Goal: Check status: Check status

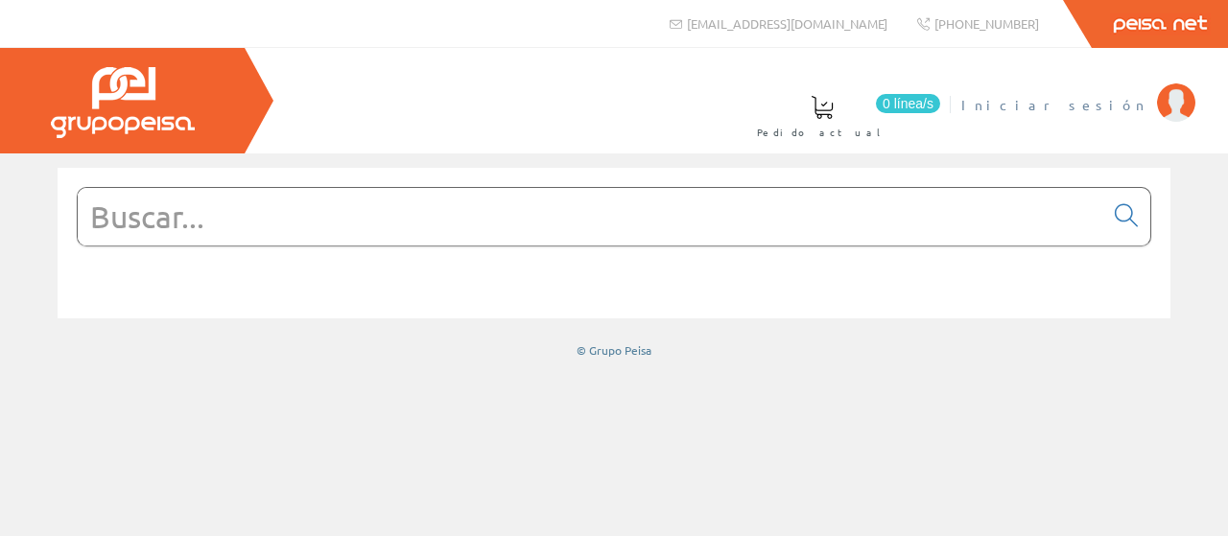
click at [1124, 110] on span "Iniciar sesión" at bounding box center [1055, 104] width 186 height 19
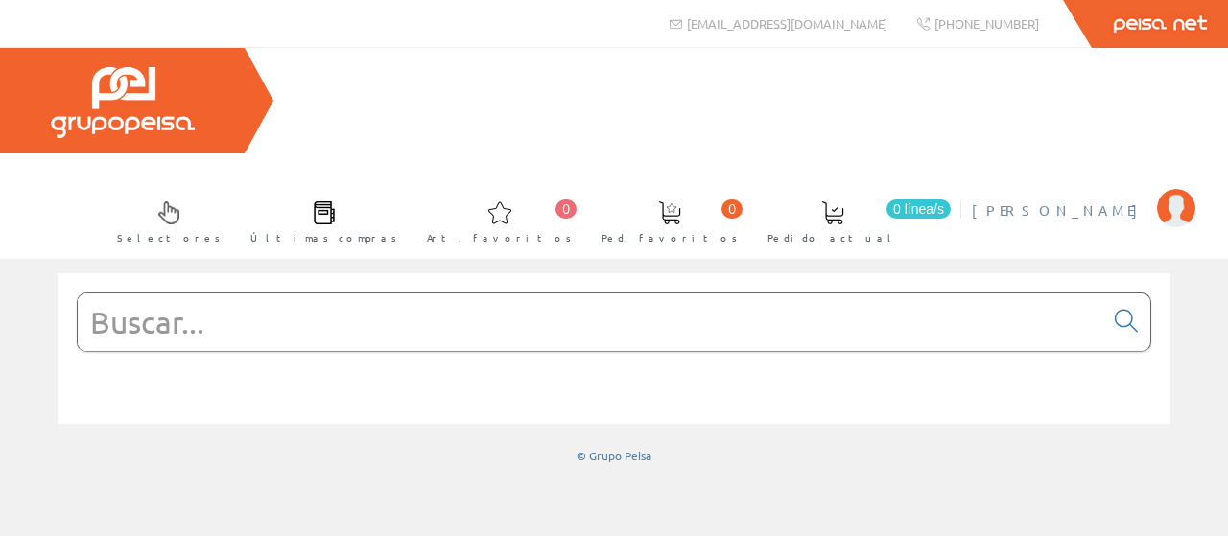
click at [1086, 201] on span "[PERSON_NAME]" at bounding box center [1060, 210] width 176 height 19
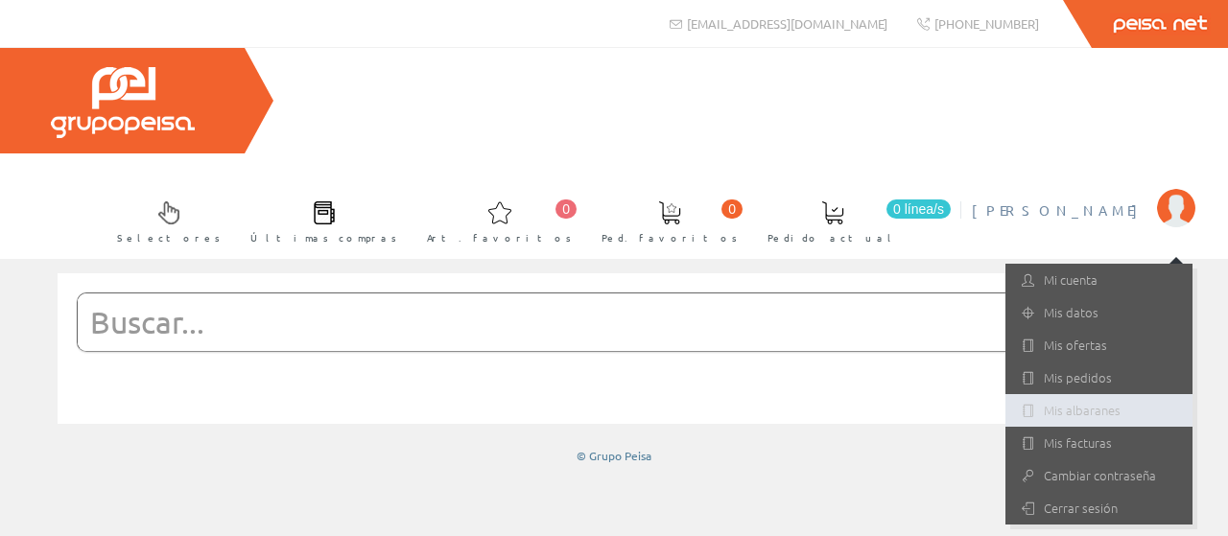
click at [1096, 394] on link "Mis albaranes" at bounding box center [1099, 410] width 187 height 33
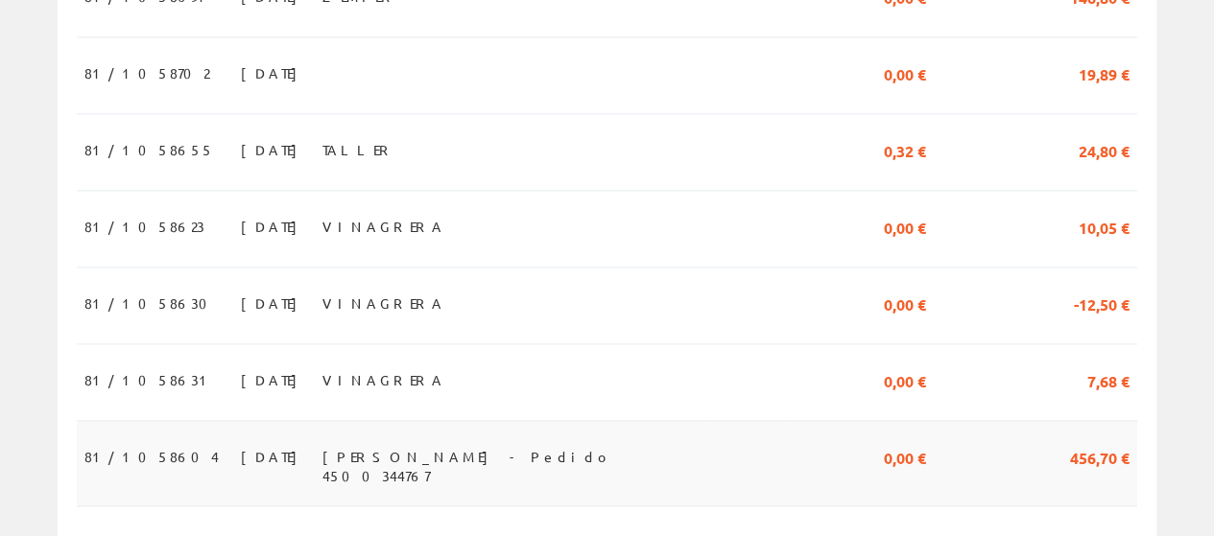
scroll to position [1152, 0]
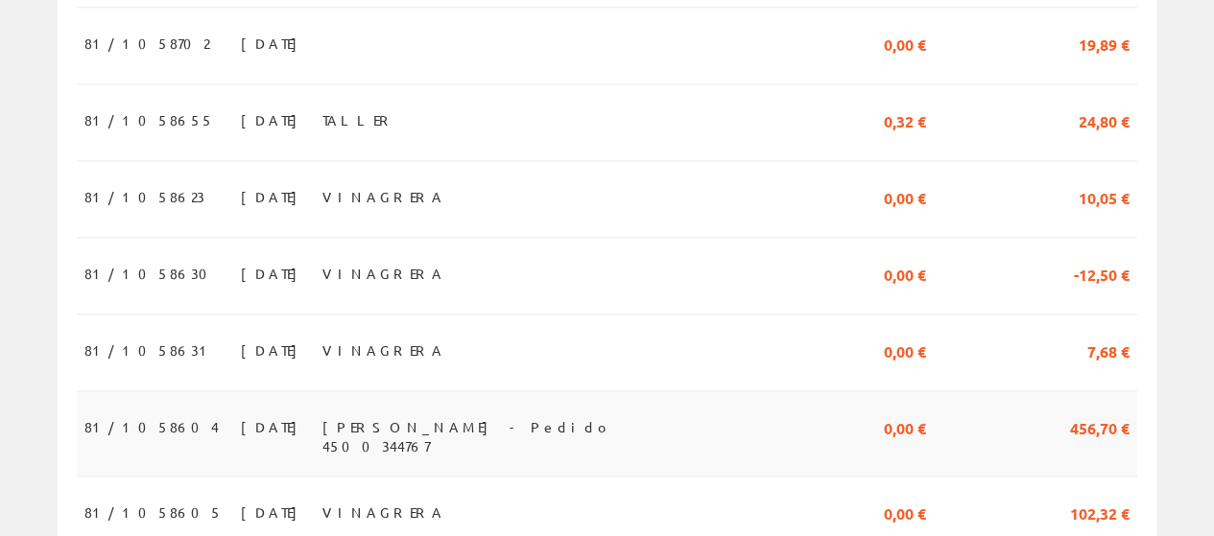
click at [456, 411] on span "VILLARTA - Pedido 4500344767" at bounding box center [510, 427] width 377 height 33
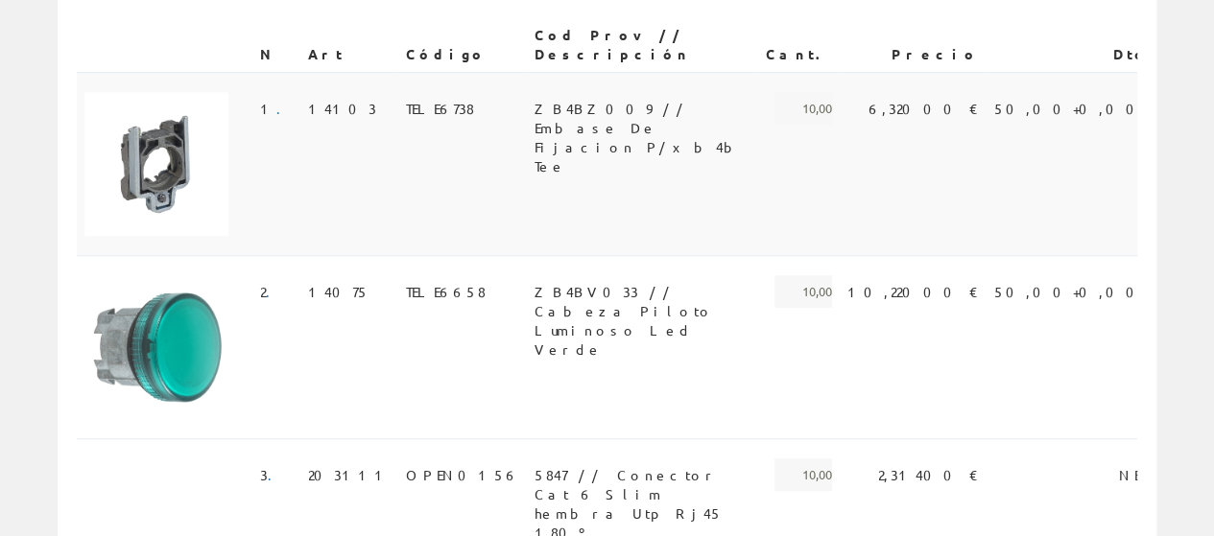
scroll to position [288, 0]
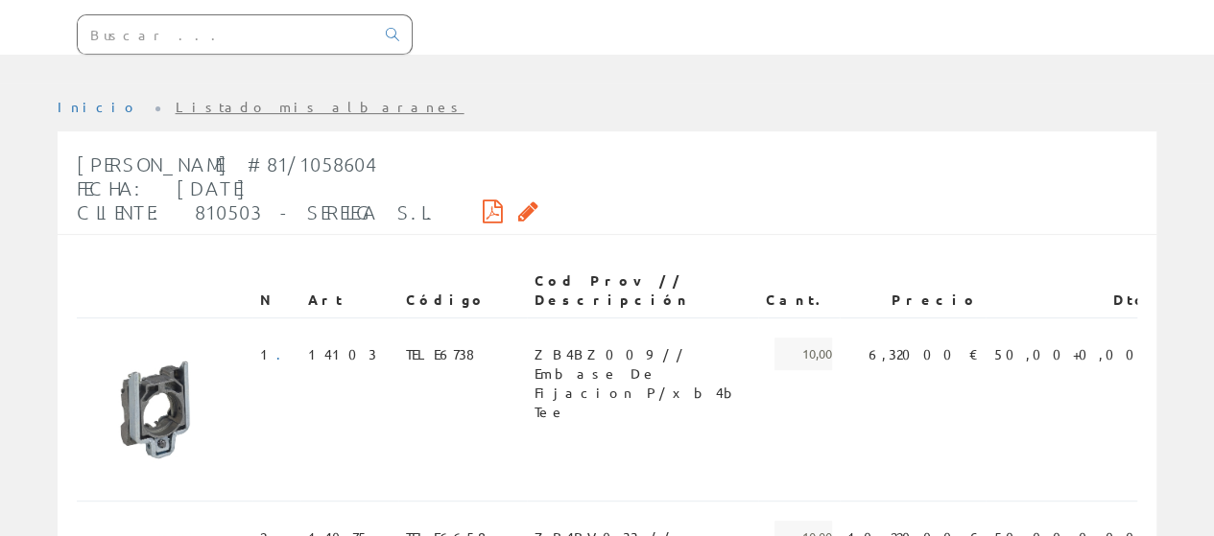
click at [411, 143] on div "[PERSON_NAME] #81/1058604 Fecha: [DATE] Cliente: 810503 - SERELEGA S.L." at bounding box center [308, 188] width 462 height 91
click at [483, 204] on icon at bounding box center [493, 210] width 20 height 13
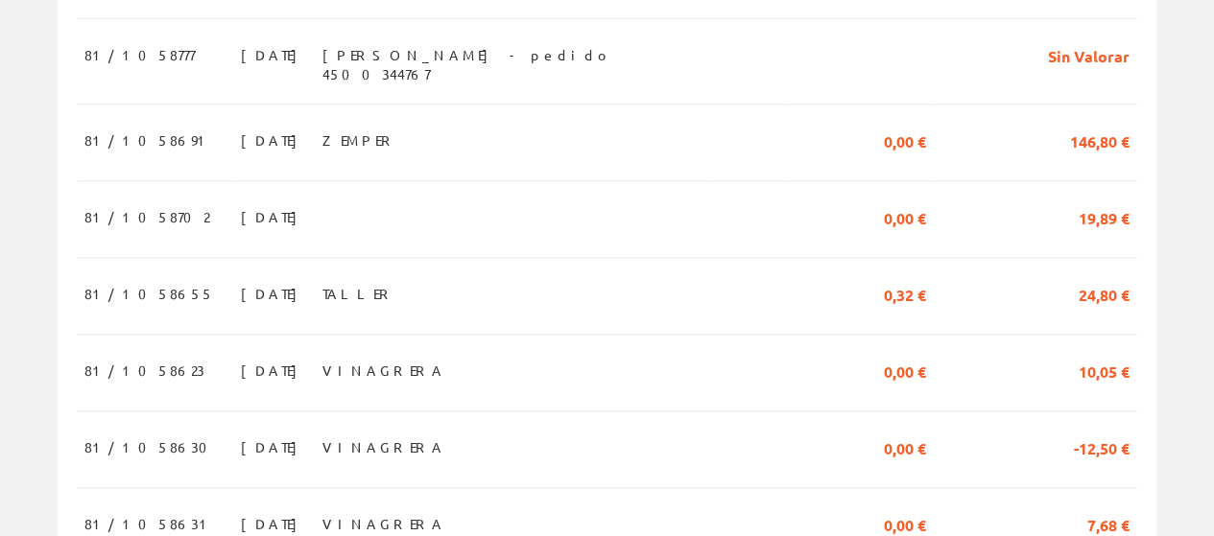
scroll to position [960, 0]
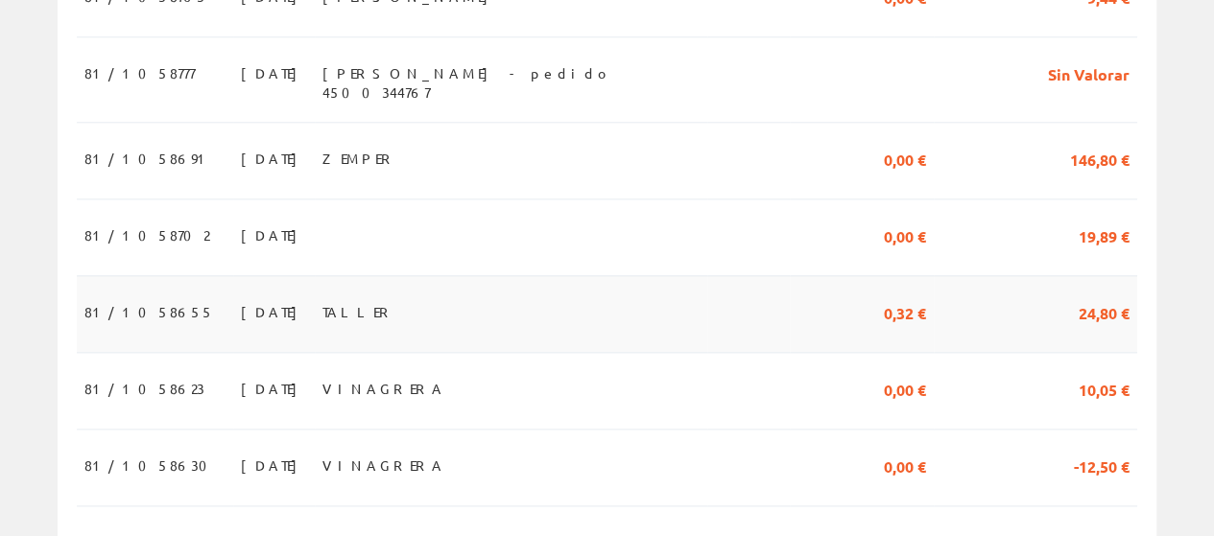
click at [161, 275] on td "81/1058655" at bounding box center [155, 313] width 156 height 77
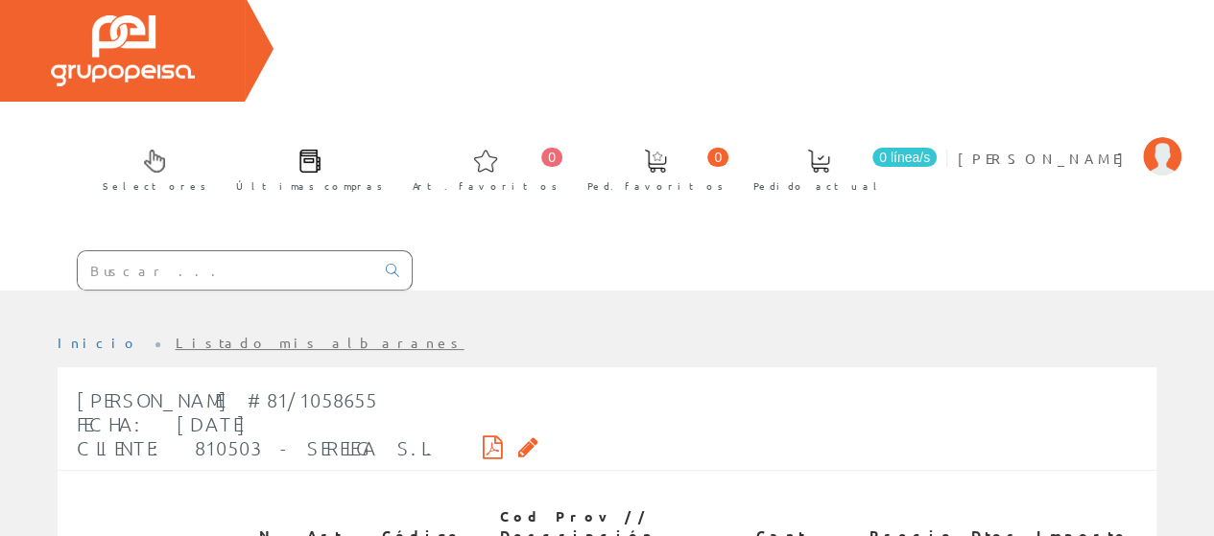
scroll to position [96, 0]
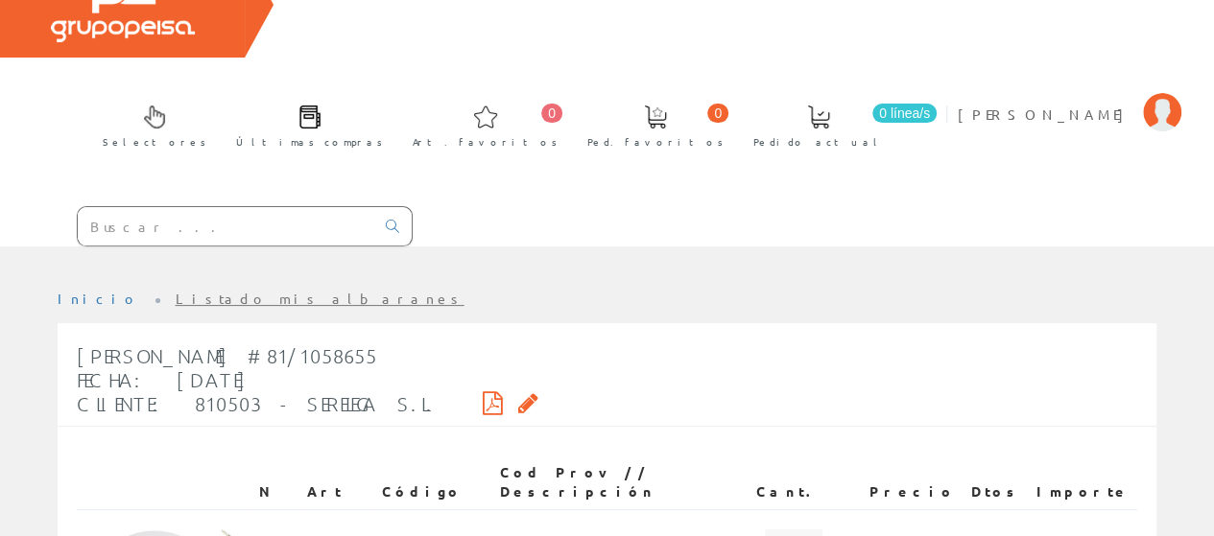
click at [483, 396] on icon at bounding box center [493, 402] width 20 height 13
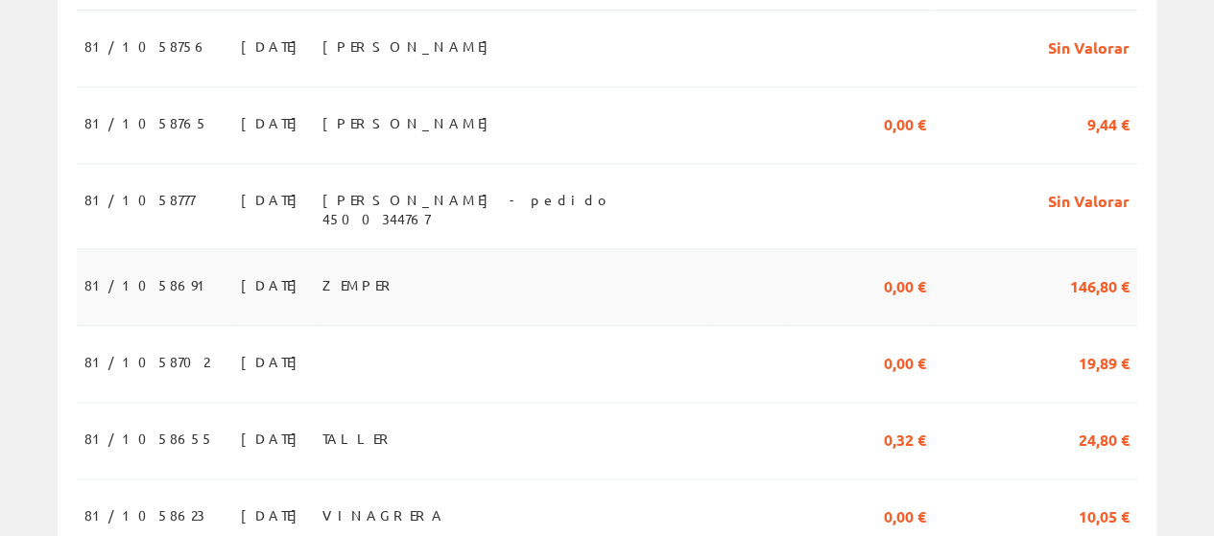
scroll to position [864, 0]
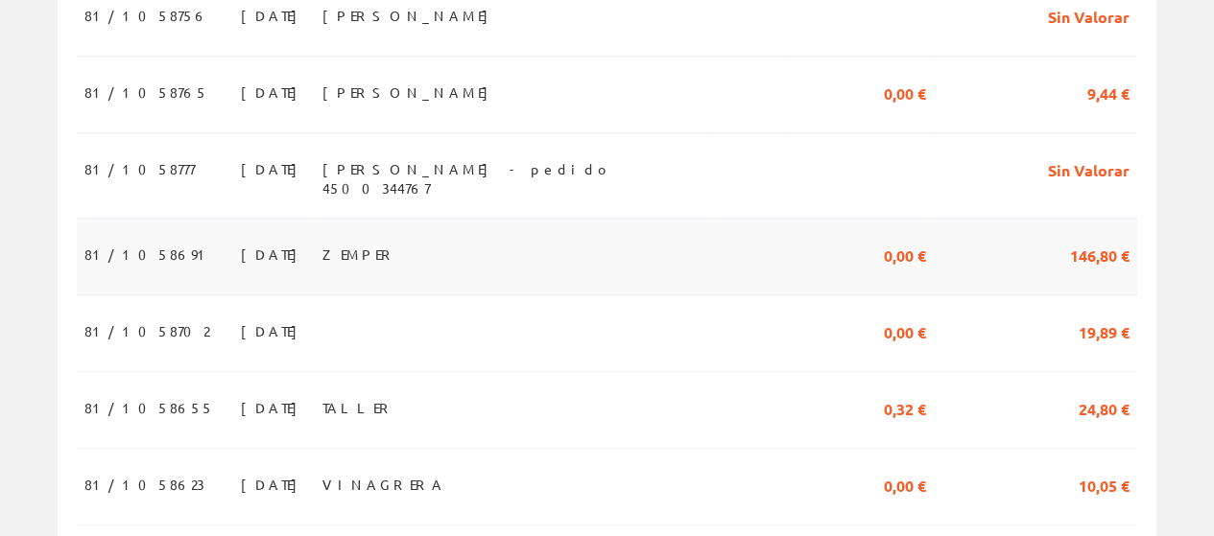
click at [1013, 219] on td "146,80 €" at bounding box center [1035, 257] width 203 height 77
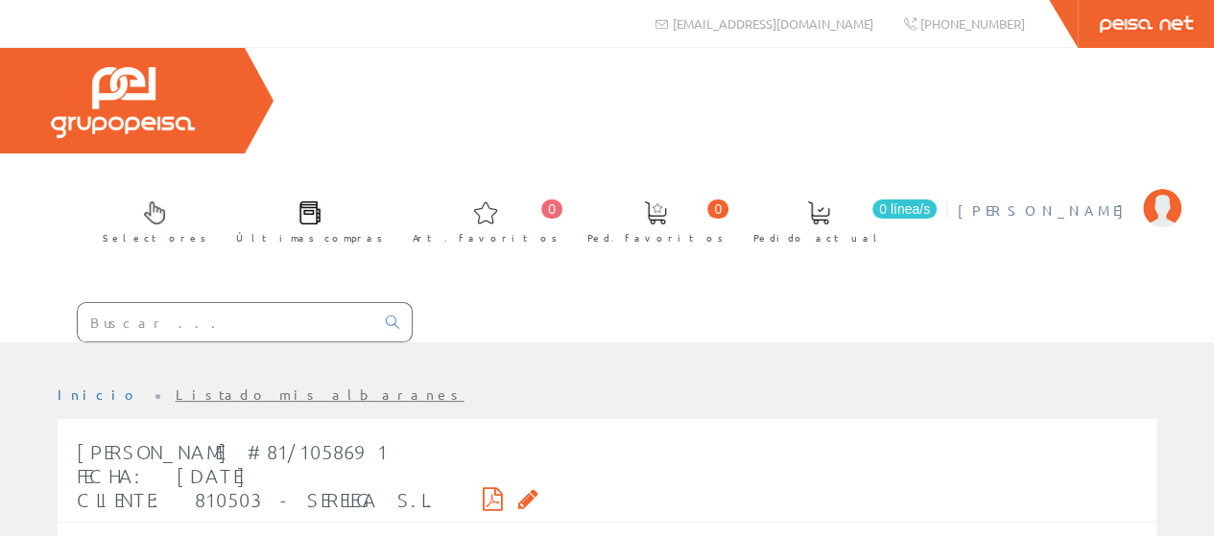
click at [1078, 201] on span "[PERSON_NAME]" at bounding box center [1046, 210] width 176 height 19
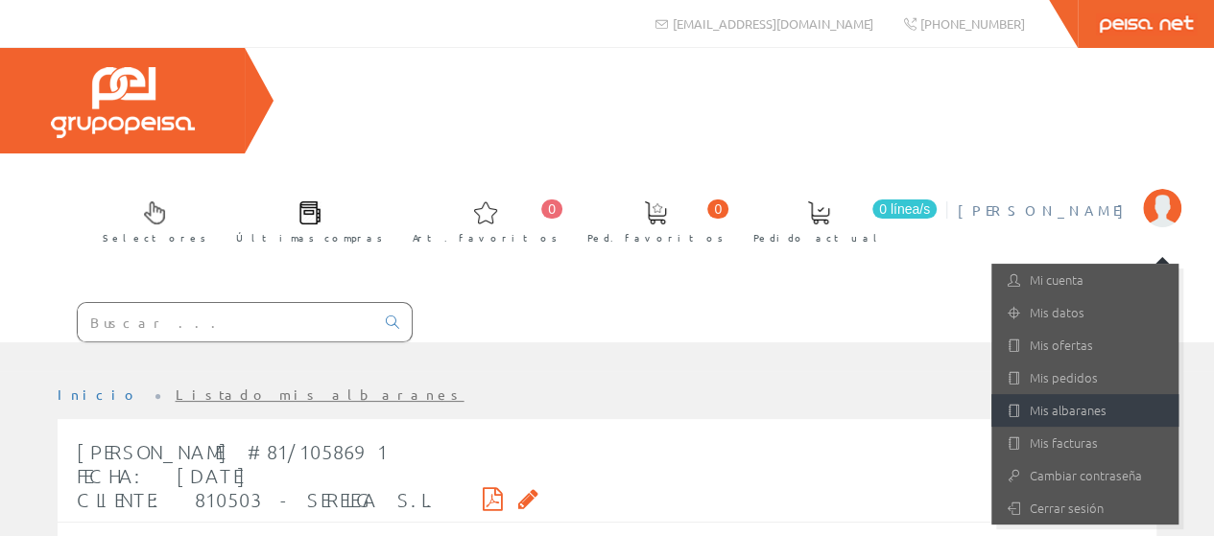
click at [1067, 394] on link "Mis albaranes" at bounding box center [1084, 410] width 187 height 33
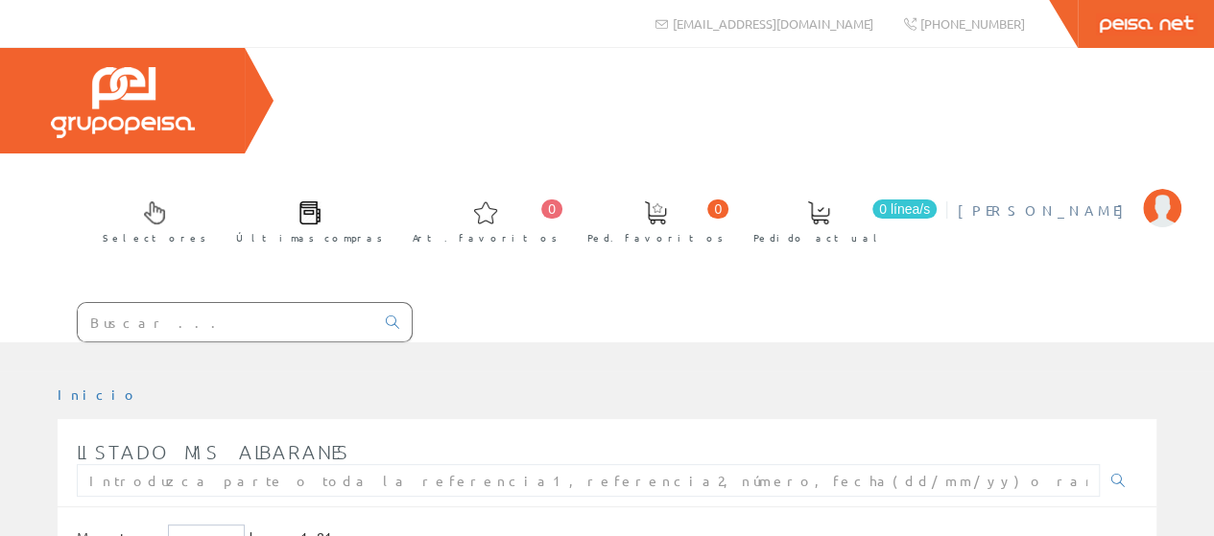
click at [1049, 201] on span "[PERSON_NAME]" at bounding box center [1046, 210] width 176 height 19
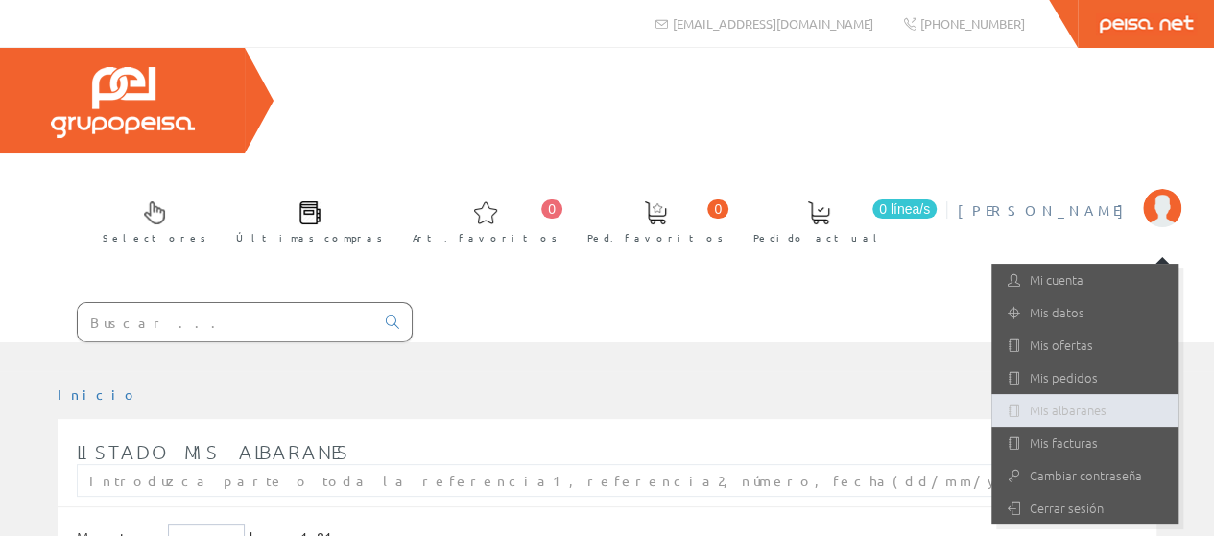
drag, startPoint x: 1079, startPoint y: 302, endPoint x: 1061, endPoint y: 293, distance: 19.8
click at [1079, 394] on link "Mis albaranes" at bounding box center [1084, 410] width 187 height 33
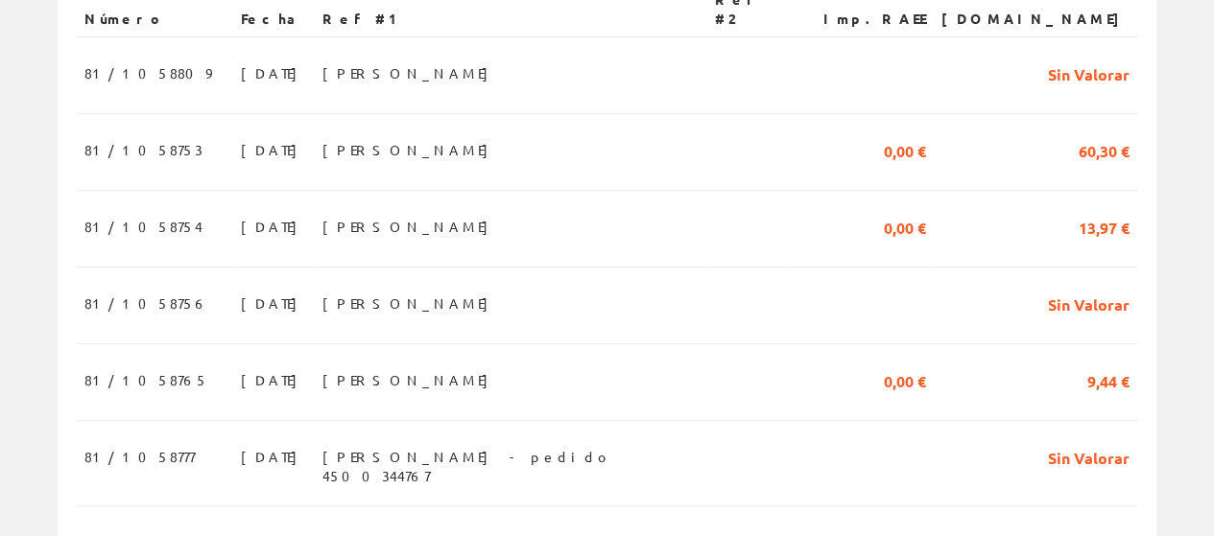
scroll to position [672, 0]
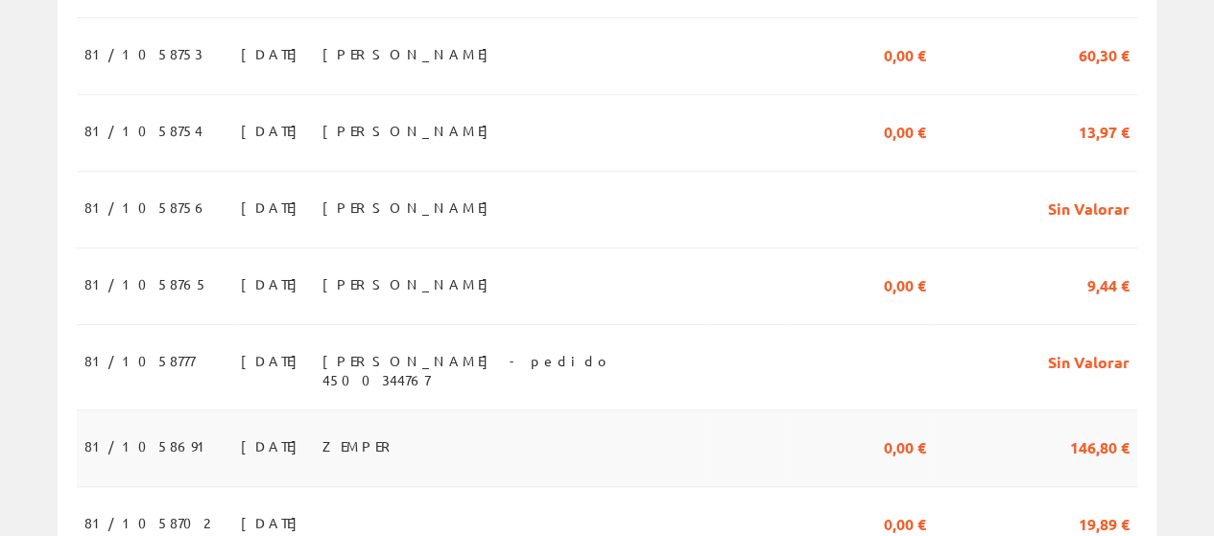
click at [1027, 411] on td "146,80 €" at bounding box center [1035, 449] width 203 height 77
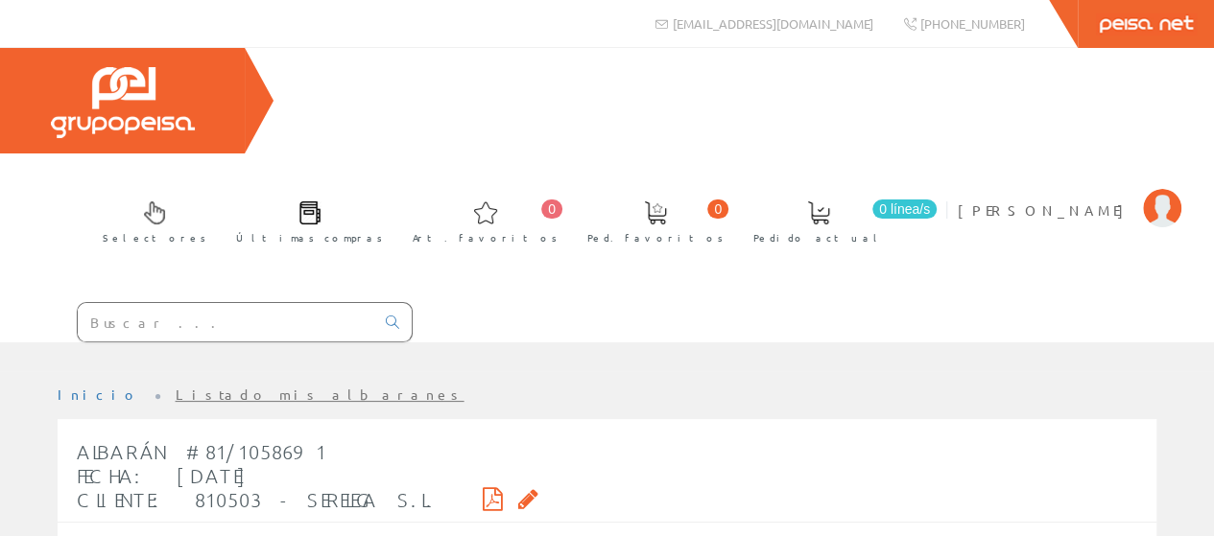
click at [1105, 201] on span "[PERSON_NAME]" at bounding box center [1046, 210] width 176 height 19
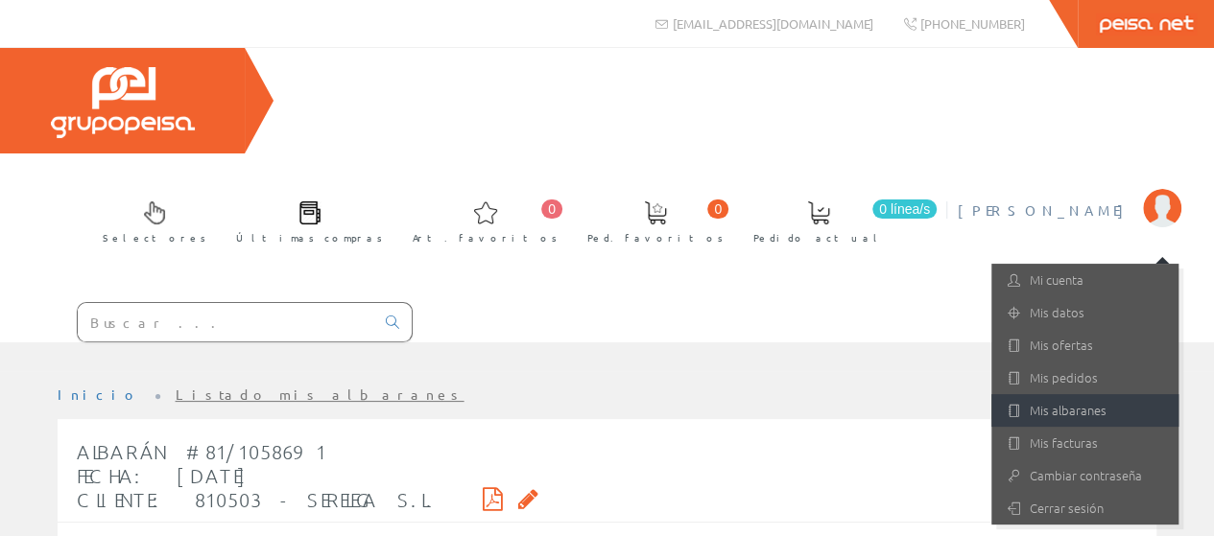
click at [1050, 394] on link "Mis albaranes" at bounding box center [1084, 410] width 187 height 33
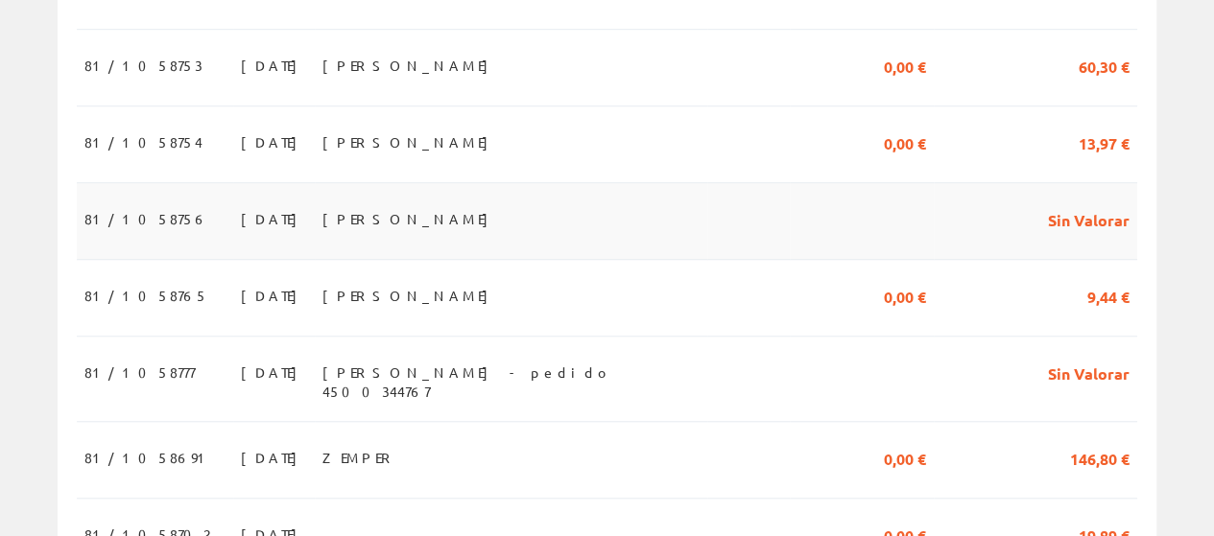
scroll to position [768, 0]
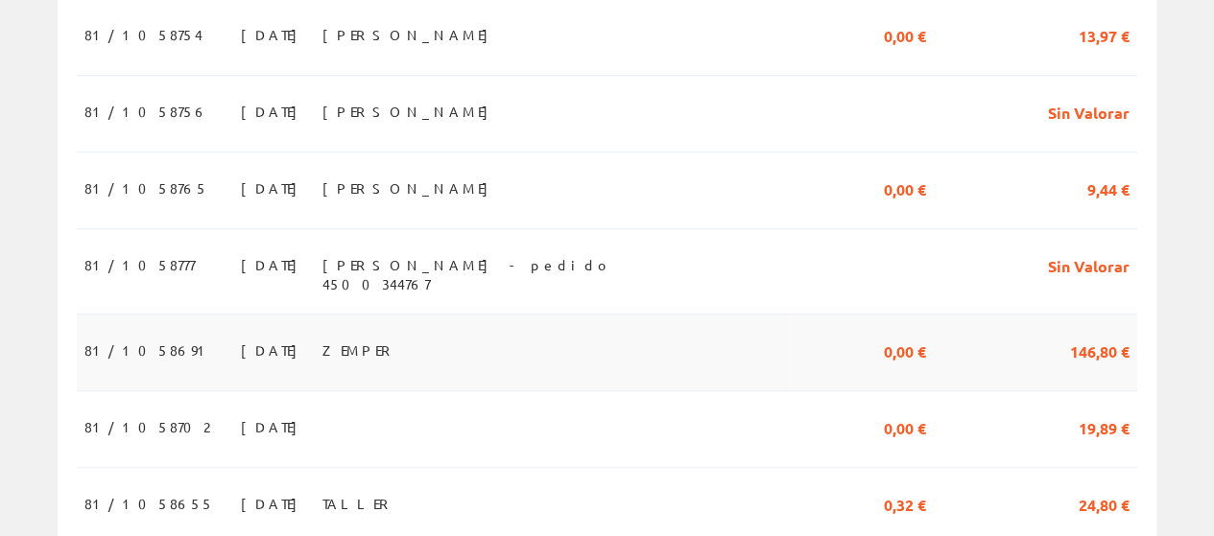
click at [355, 334] on span "ZEMPER" at bounding box center [359, 350] width 75 height 33
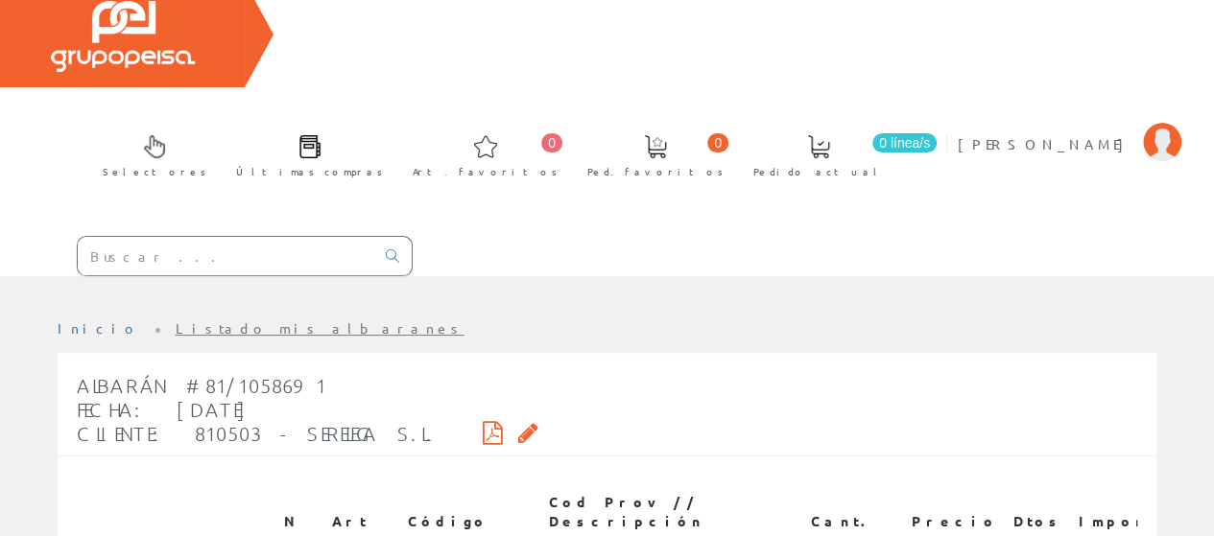
scroll to position [96, 0]
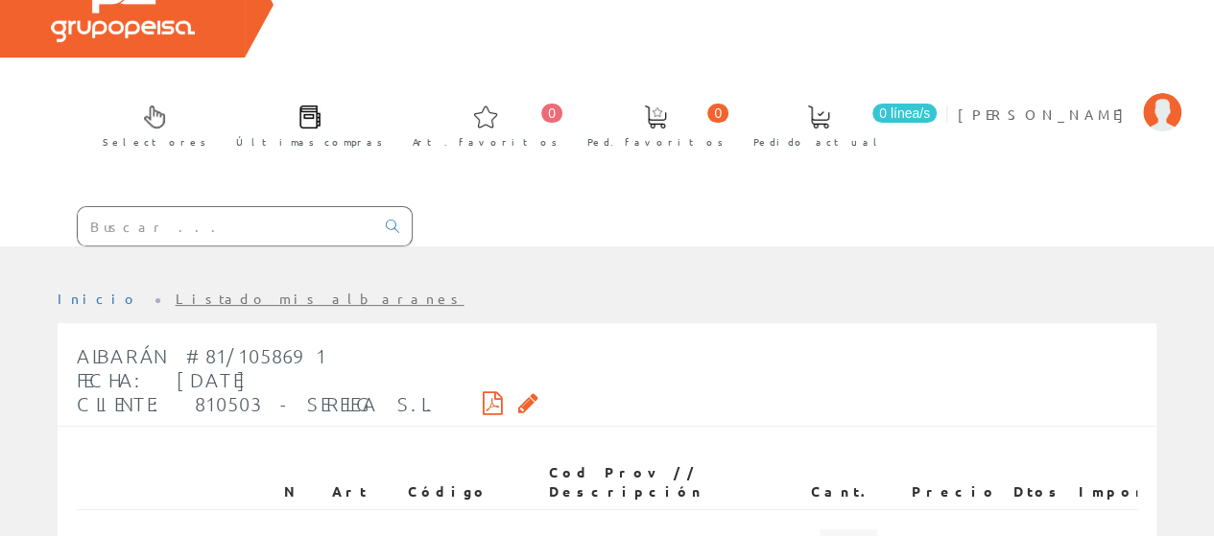
click at [483, 396] on icon at bounding box center [493, 402] width 20 height 13
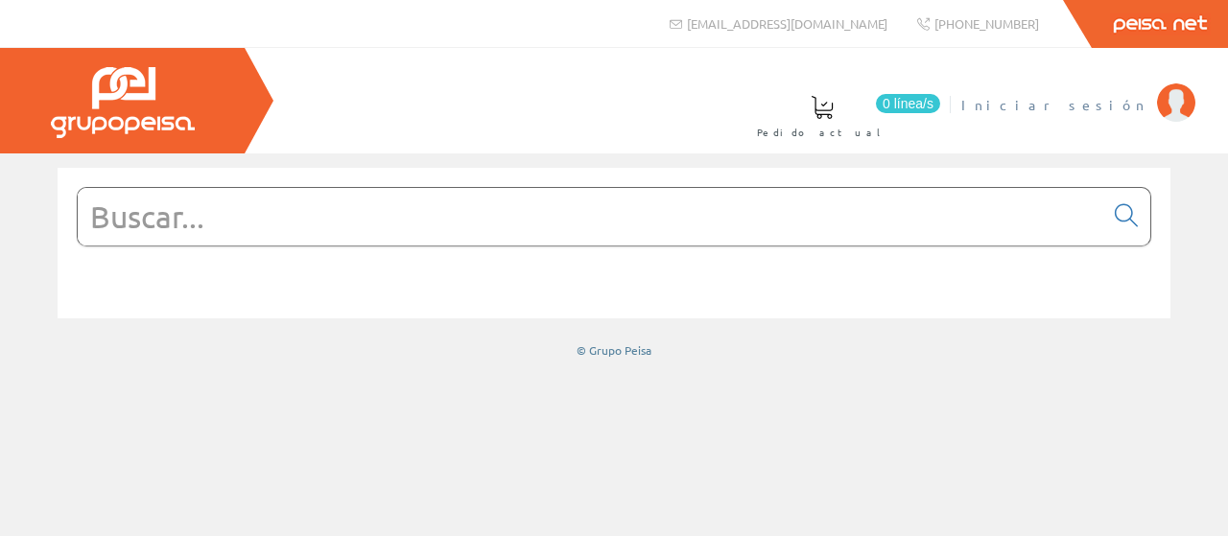
click at [1108, 108] on span "Iniciar sesión" at bounding box center [1055, 104] width 186 height 19
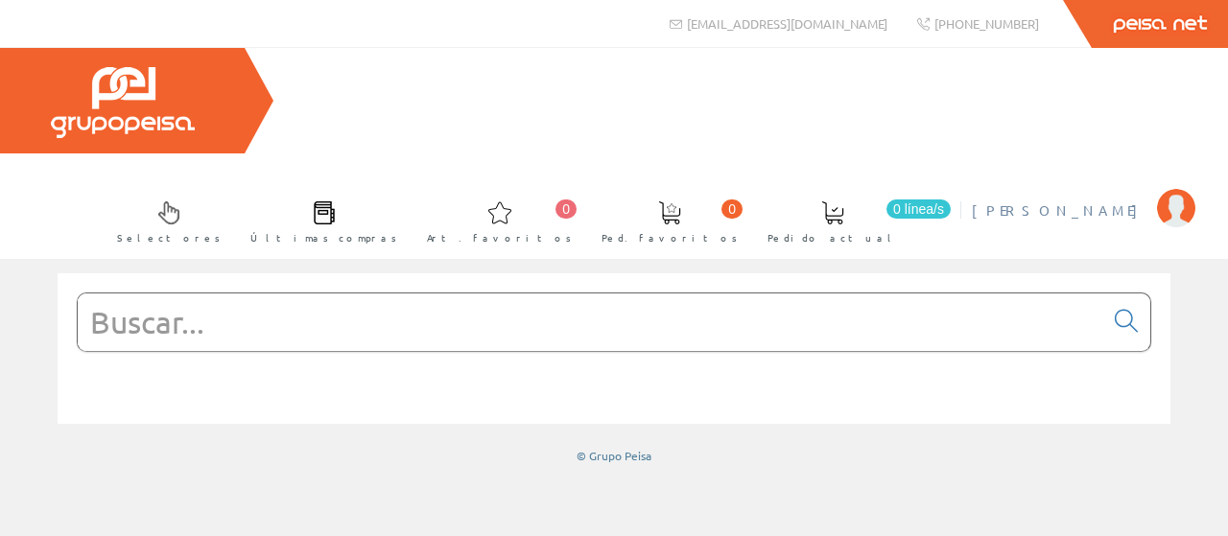
click at [1070, 201] on span "[PERSON_NAME]" at bounding box center [1060, 210] width 176 height 19
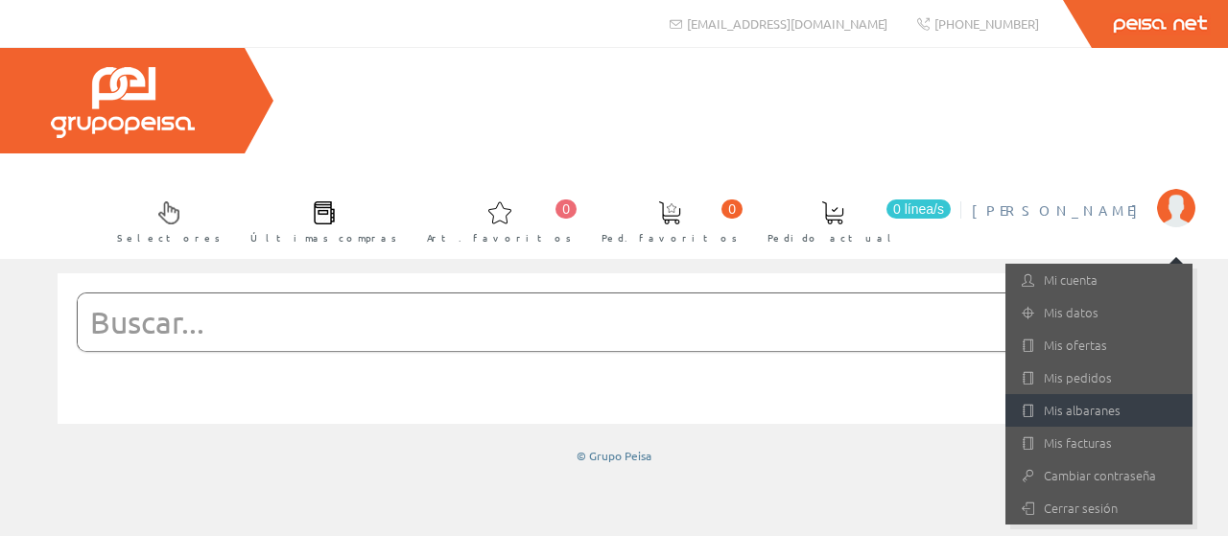
click at [1069, 394] on link "Mis albaranes" at bounding box center [1099, 410] width 187 height 33
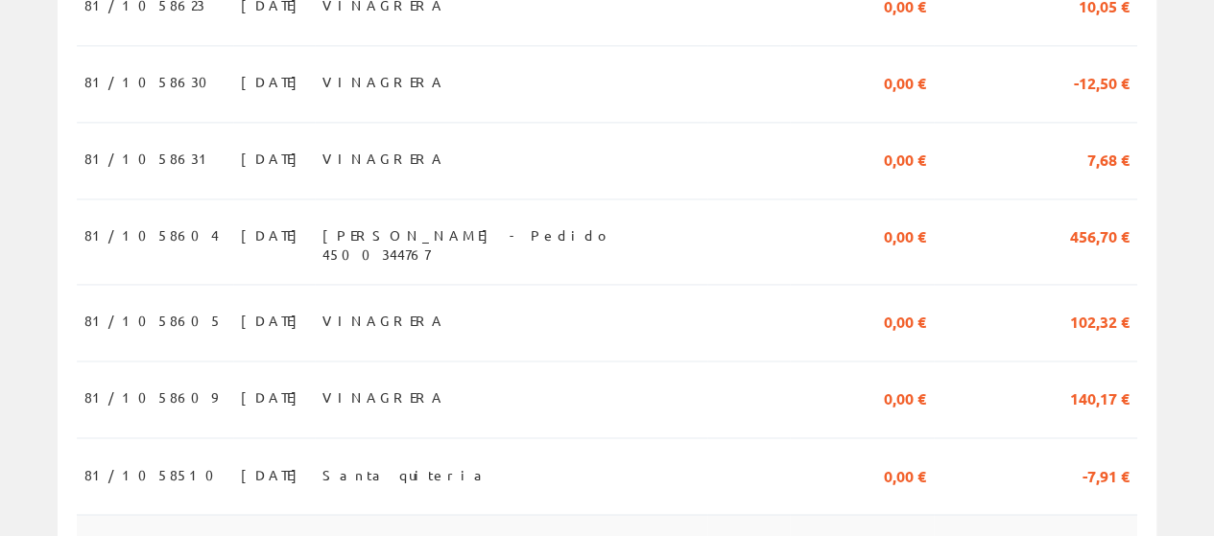
scroll to position [1440, 0]
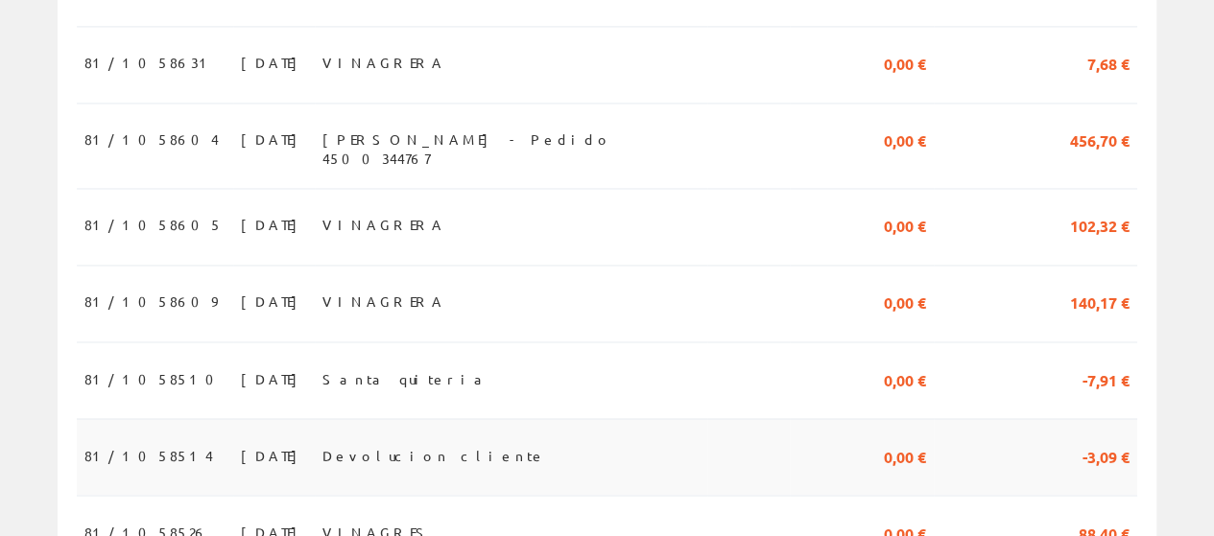
click at [473, 418] on td "Devolucion cliente" at bounding box center [511, 456] width 393 height 77
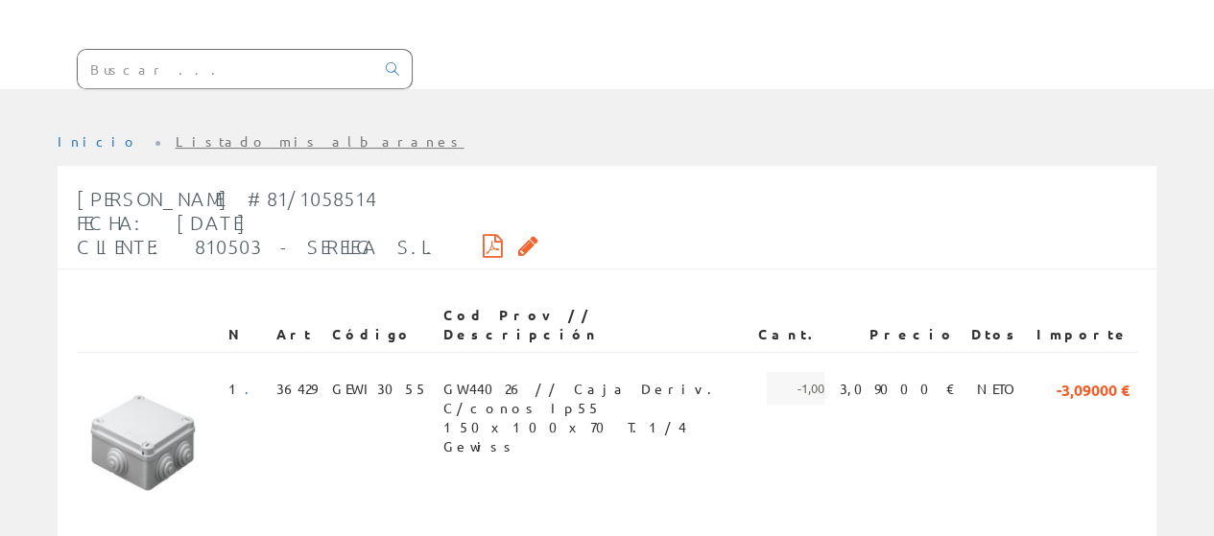
scroll to position [213, 0]
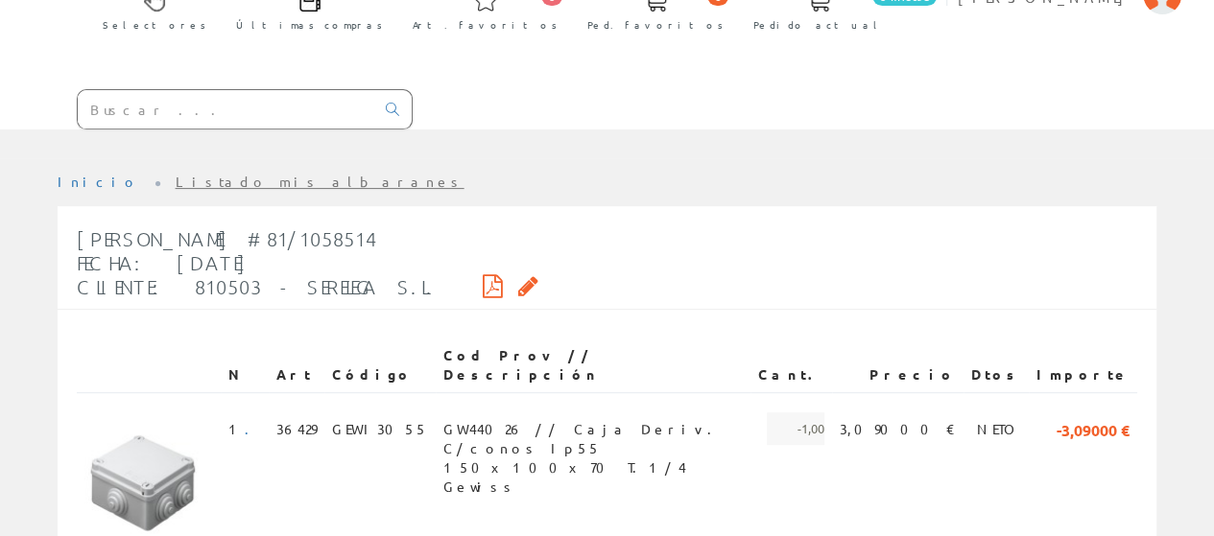
click at [483, 279] on icon at bounding box center [493, 285] width 20 height 13
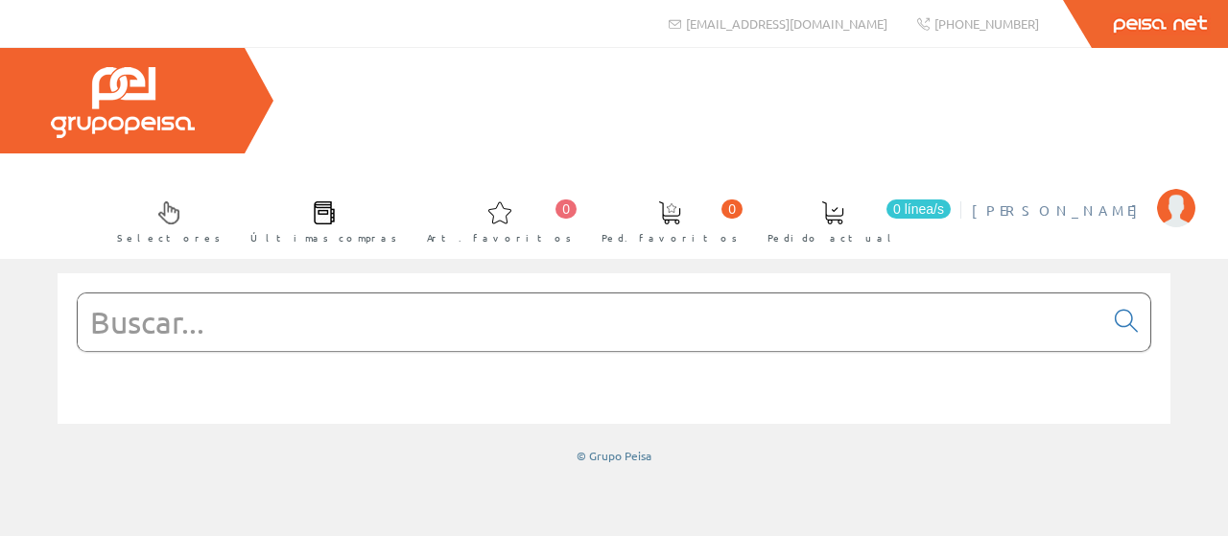
click at [1093, 201] on span "[PERSON_NAME]" at bounding box center [1060, 210] width 176 height 19
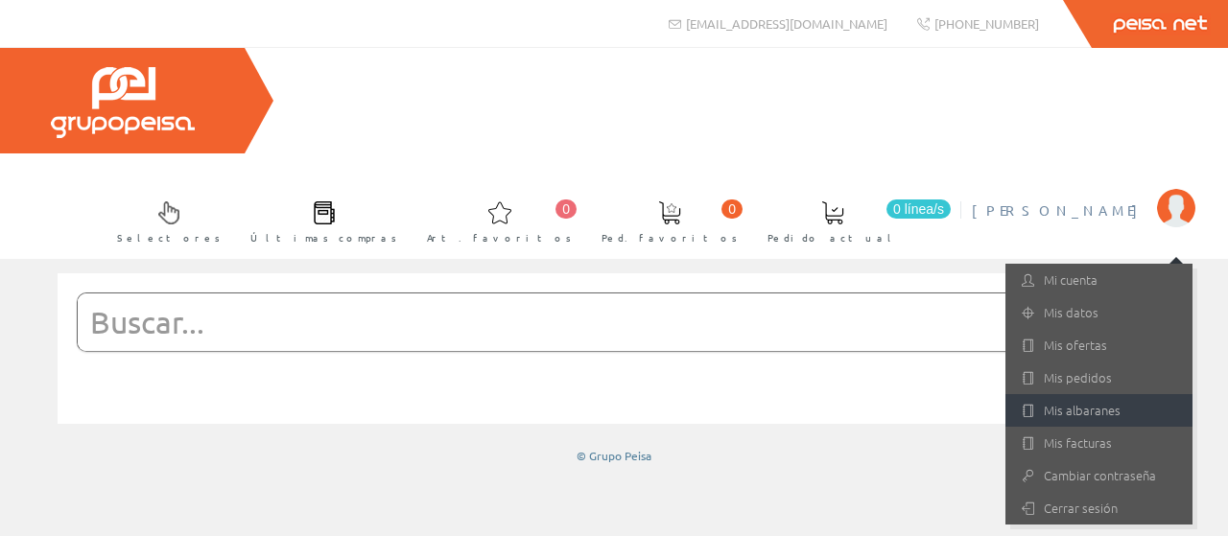
click at [1083, 394] on link "Mis albaranes" at bounding box center [1099, 410] width 187 height 33
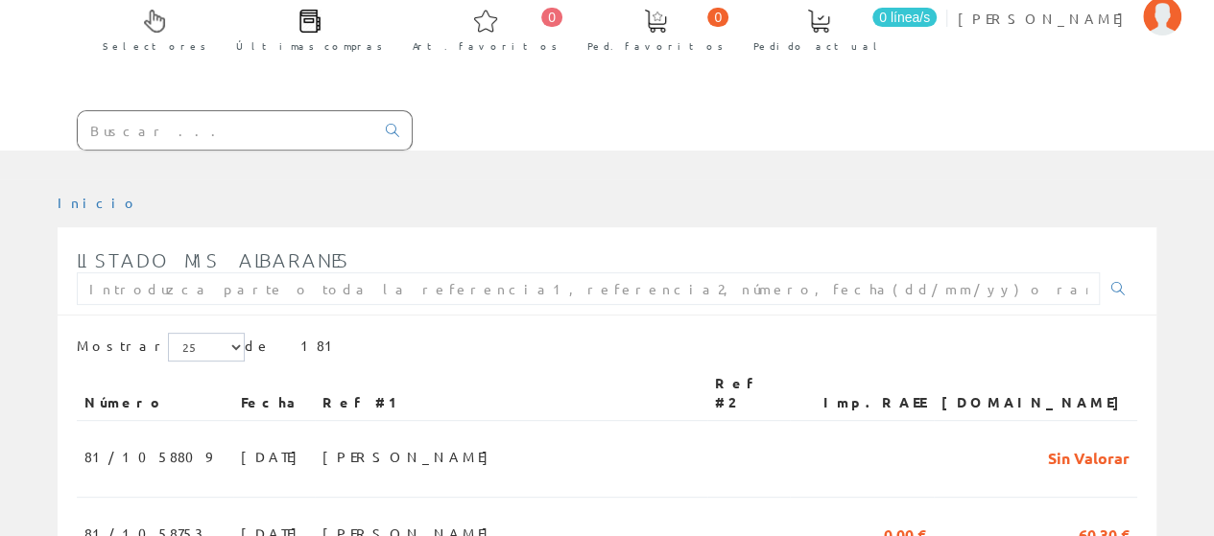
scroll to position [288, 0]
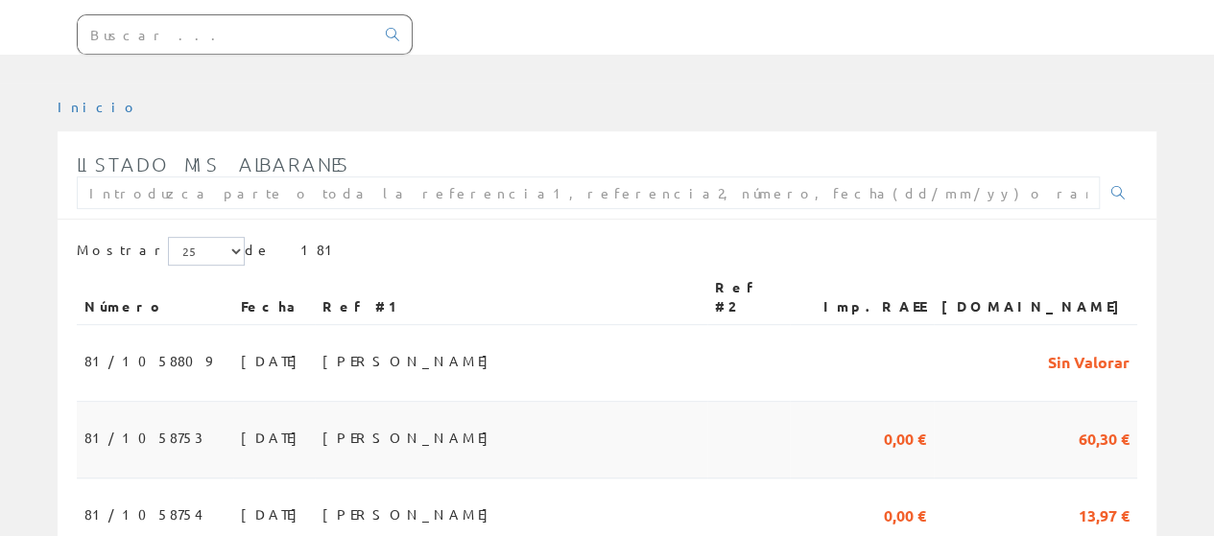
click at [925, 402] on td "0,00 €" at bounding box center [862, 440] width 144 height 77
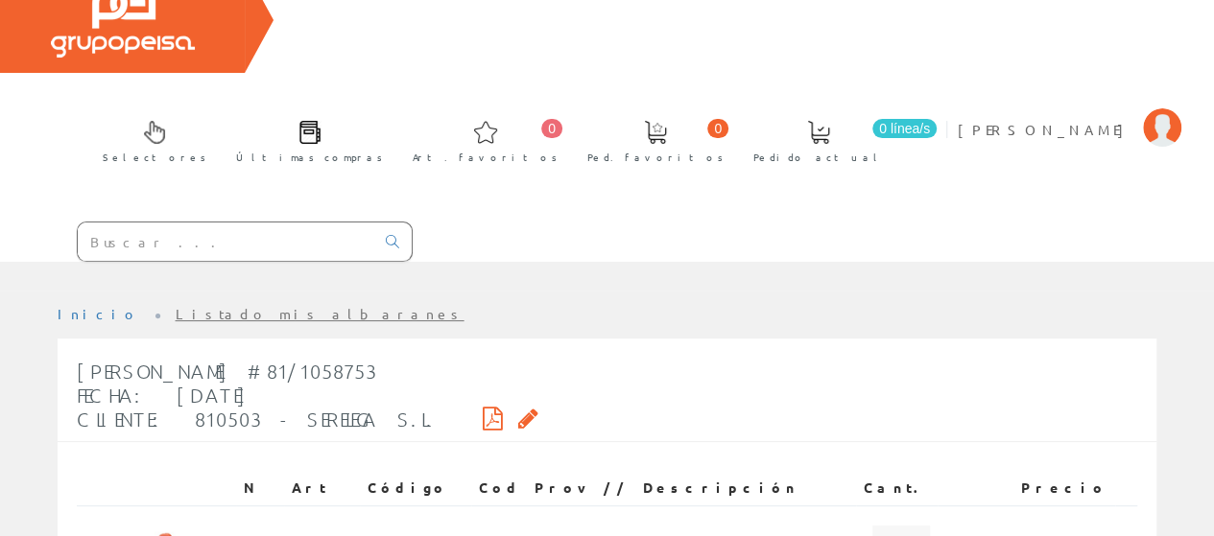
scroll to position [192, 0]
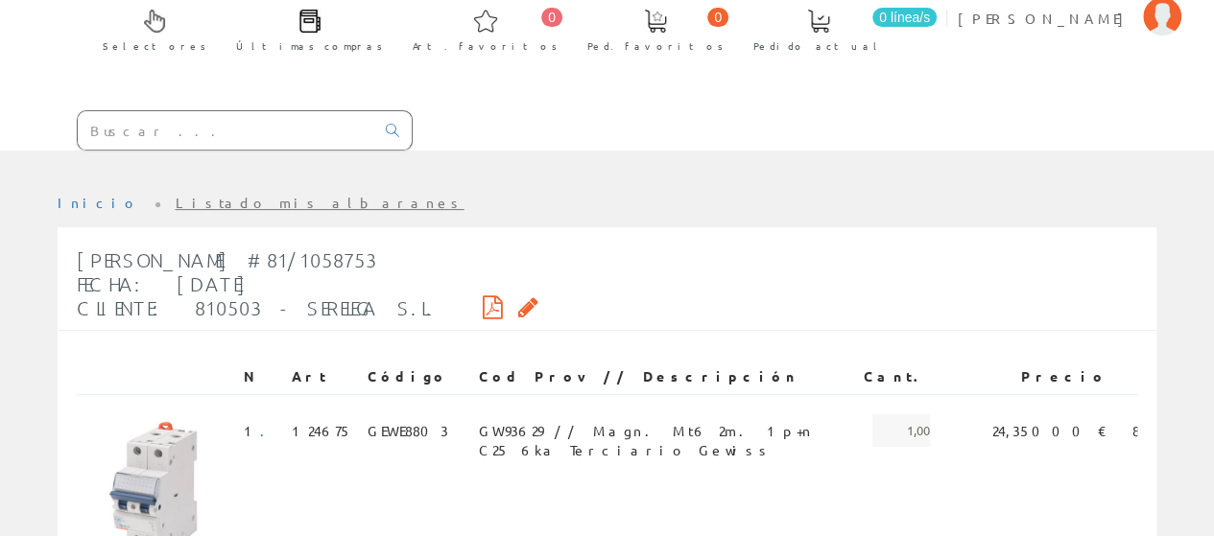
click at [483, 300] on icon at bounding box center [493, 306] width 20 height 13
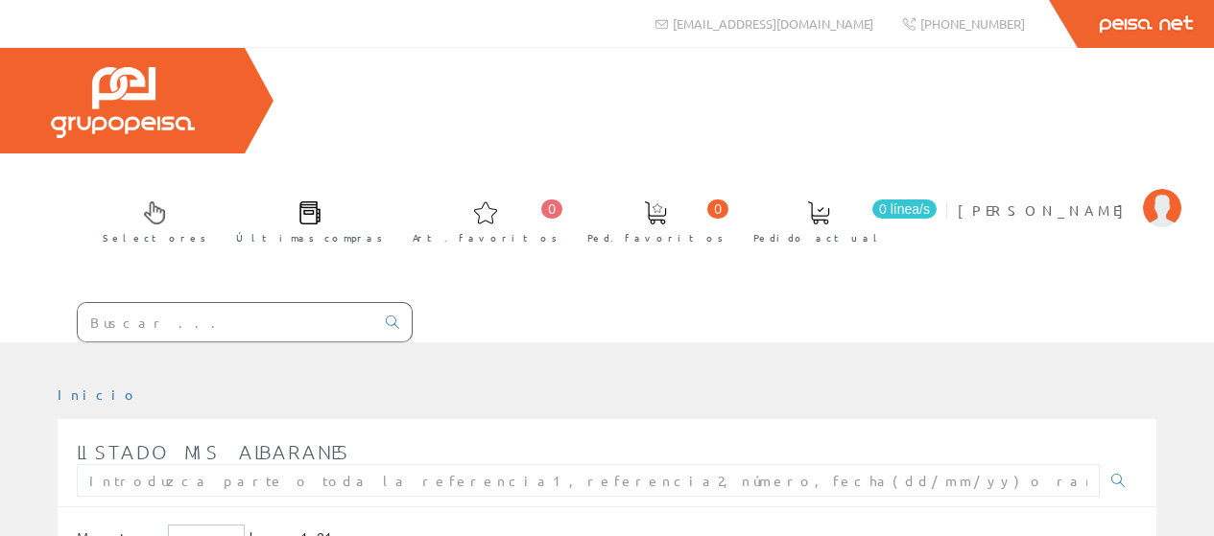
scroll to position [288, 0]
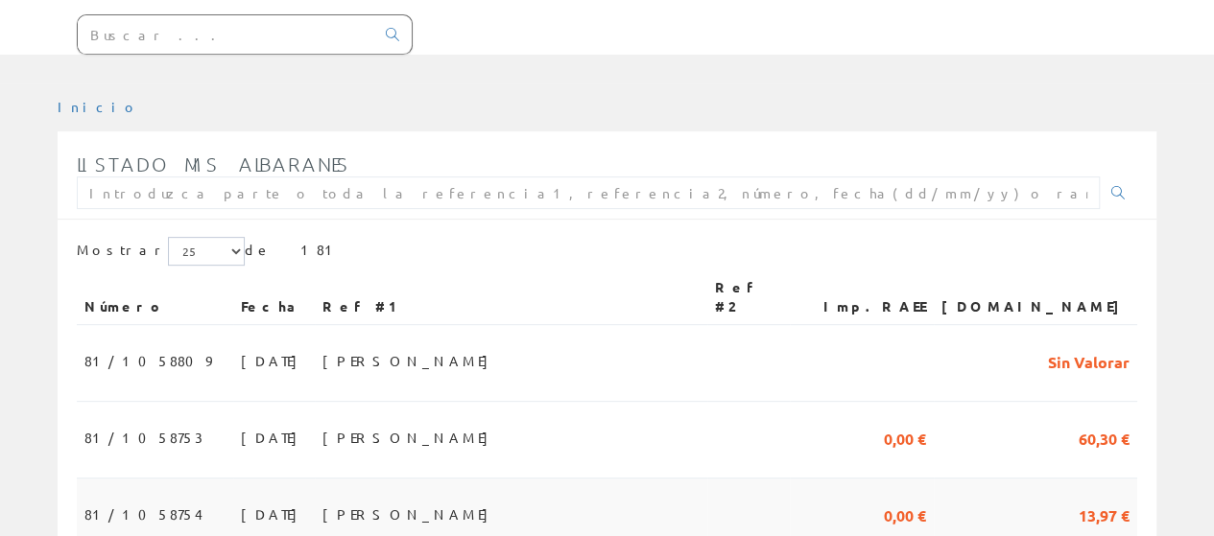
click at [926, 498] on span "0,00 €" at bounding box center [905, 514] width 42 height 33
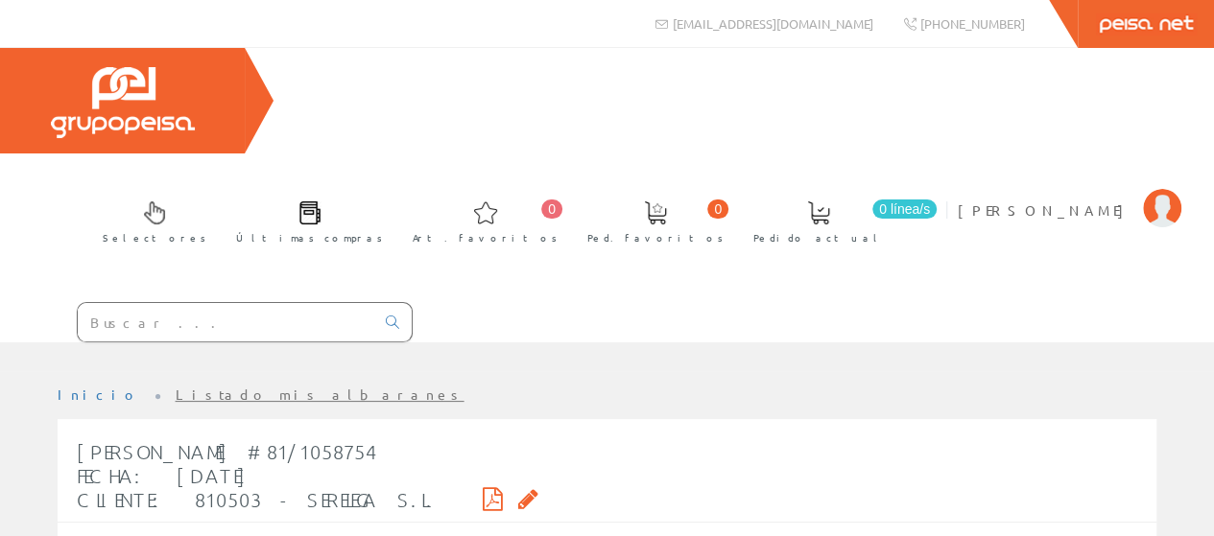
scroll to position [96, 0]
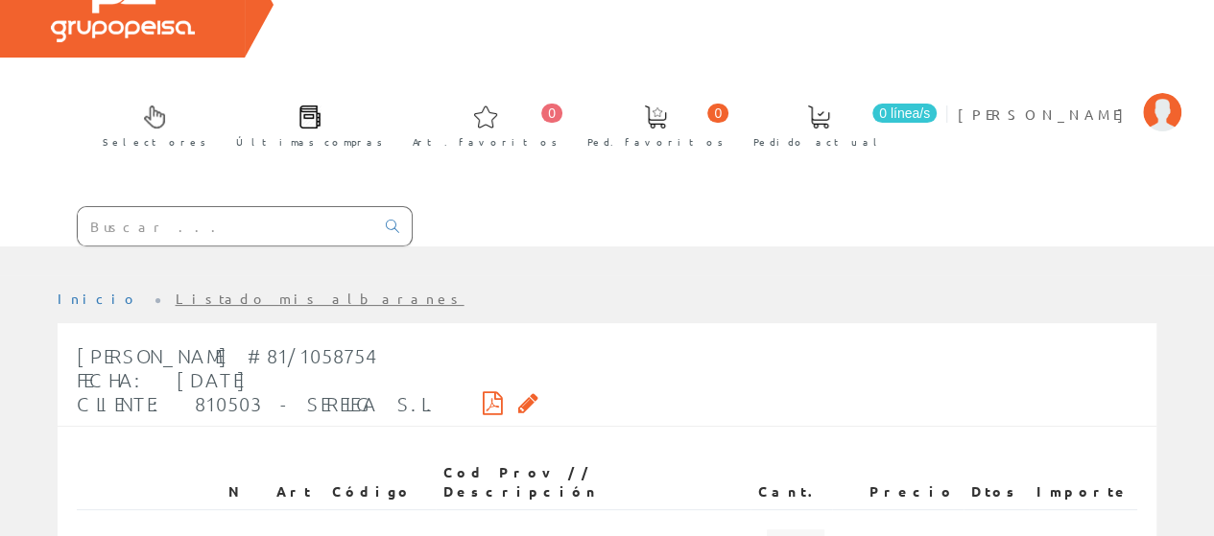
click at [483, 396] on icon at bounding box center [493, 402] width 20 height 13
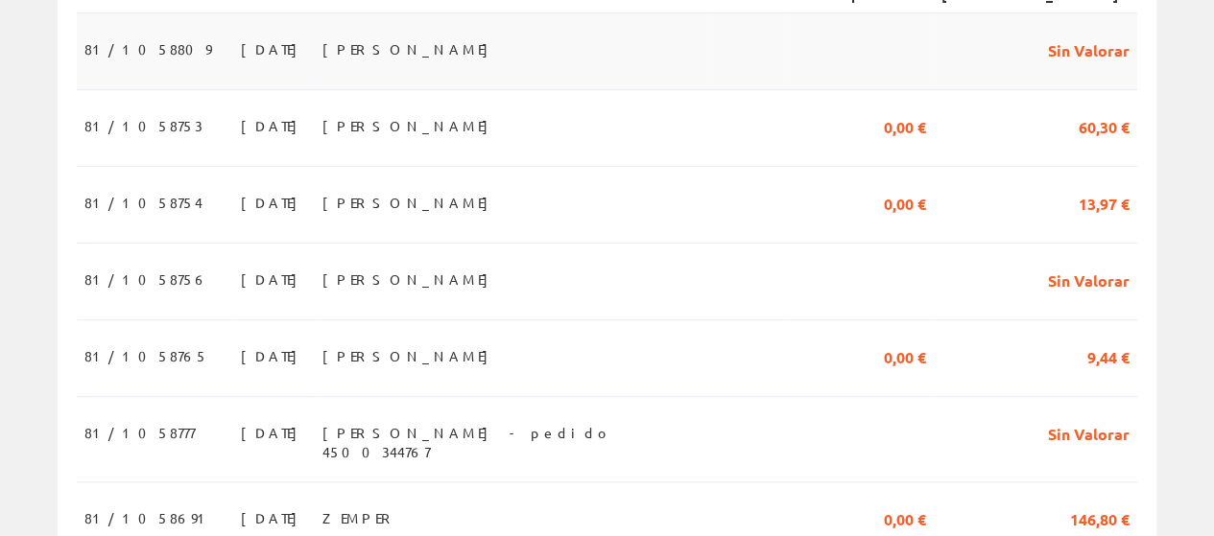
scroll to position [576, 0]
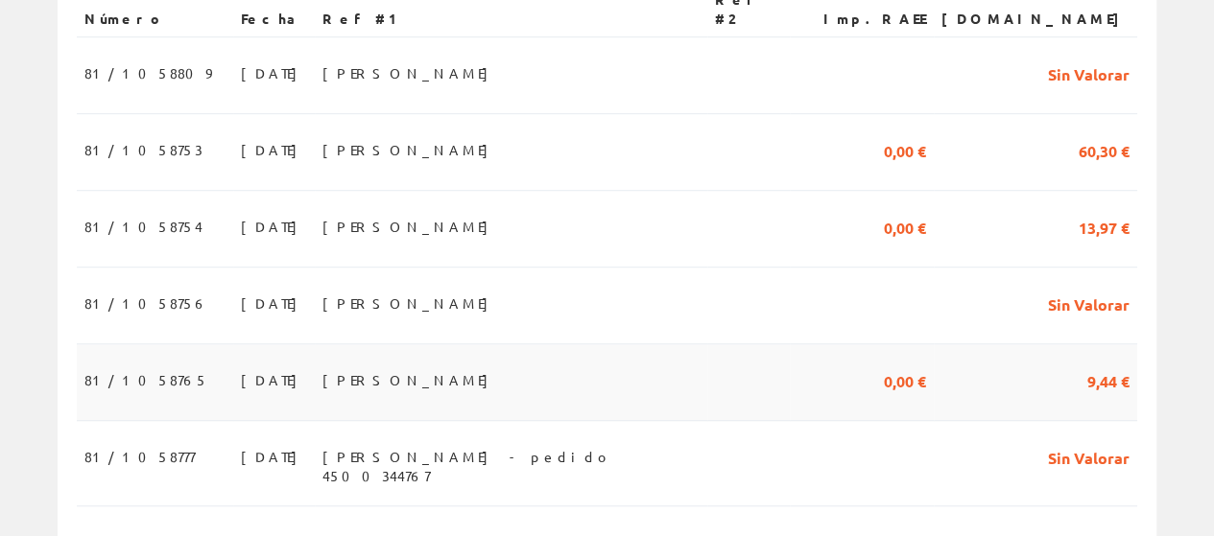
click at [1000, 345] on td "9,44 €" at bounding box center [1035, 383] width 203 height 77
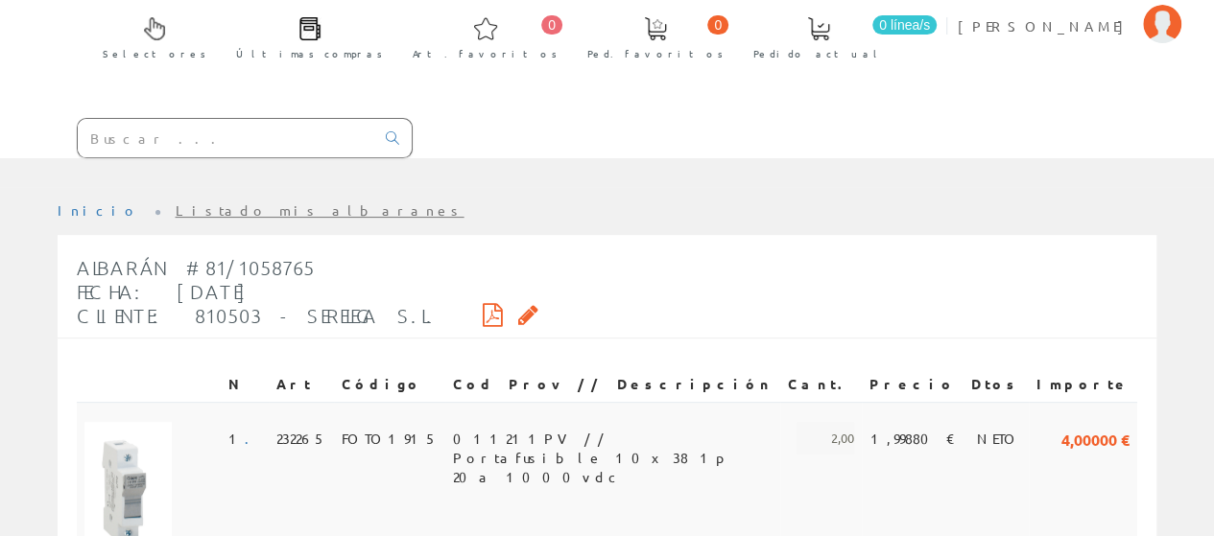
scroll to position [192, 0]
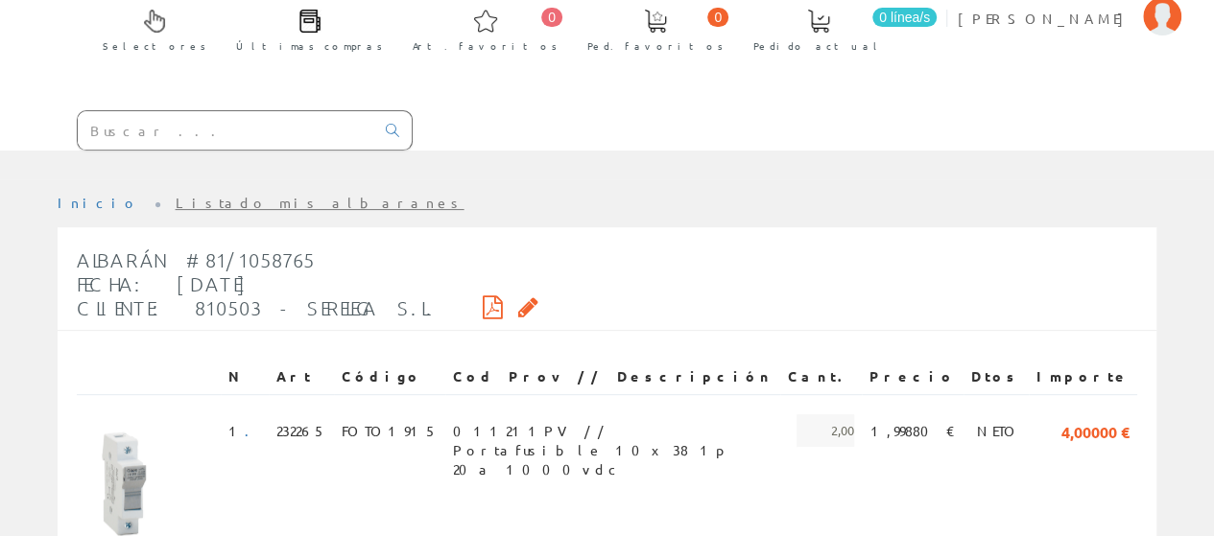
click at [410, 239] on div "Albarán #81/1058765 Fecha: [DATE] Cliente: 810503 - SERELEGA S.L." at bounding box center [308, 284] width 462 height 91
click at [483, 300] on icon at bounding box center [493, 306] width 20 height 13
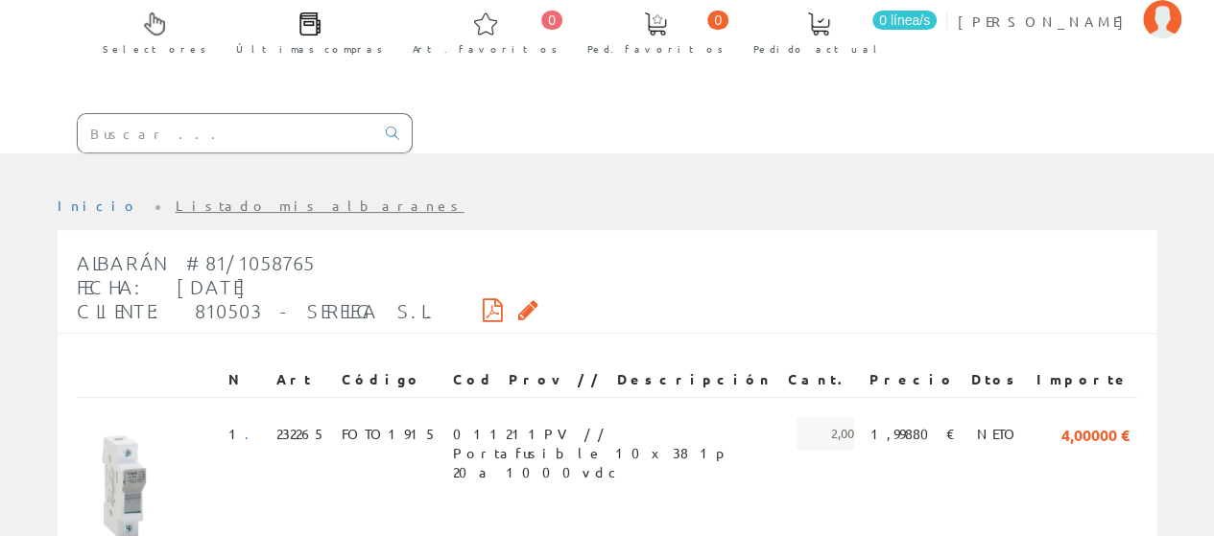
scroll to position [93, 0]
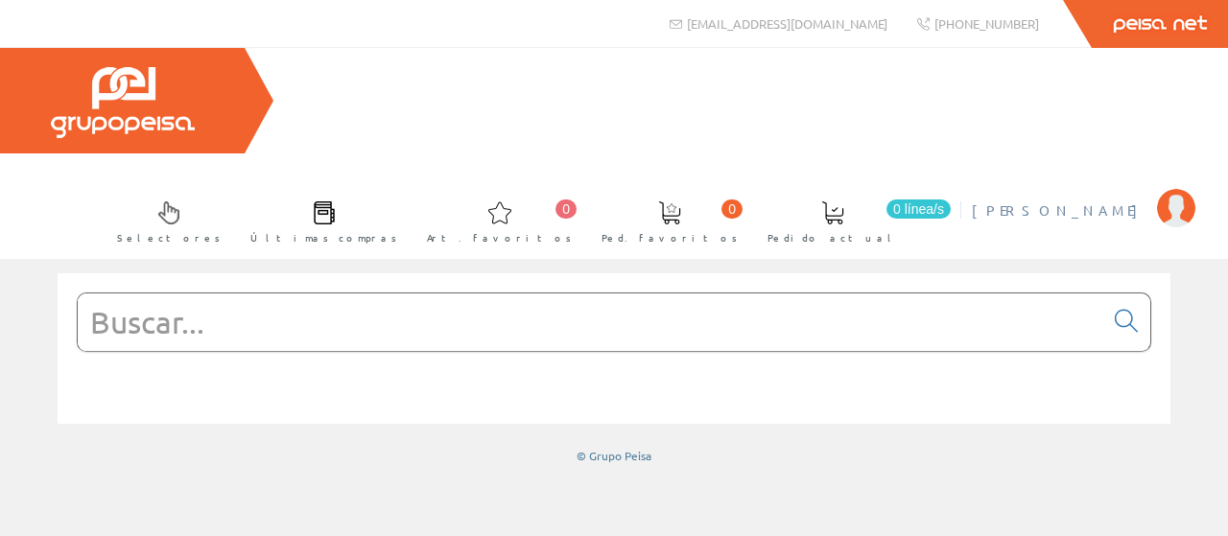
click at [1038, 185] on li "[PERSON_NAME] Mi cuenta Mis datos Mis ofertas Mis pedidos Mis albaranes Mis fac…" at bounding box center [1083, 222] width 232 height 74
click at [1075, 201] on span "[PERSON_NAME]" at bounding box center [1060, 210] width 176 height 19
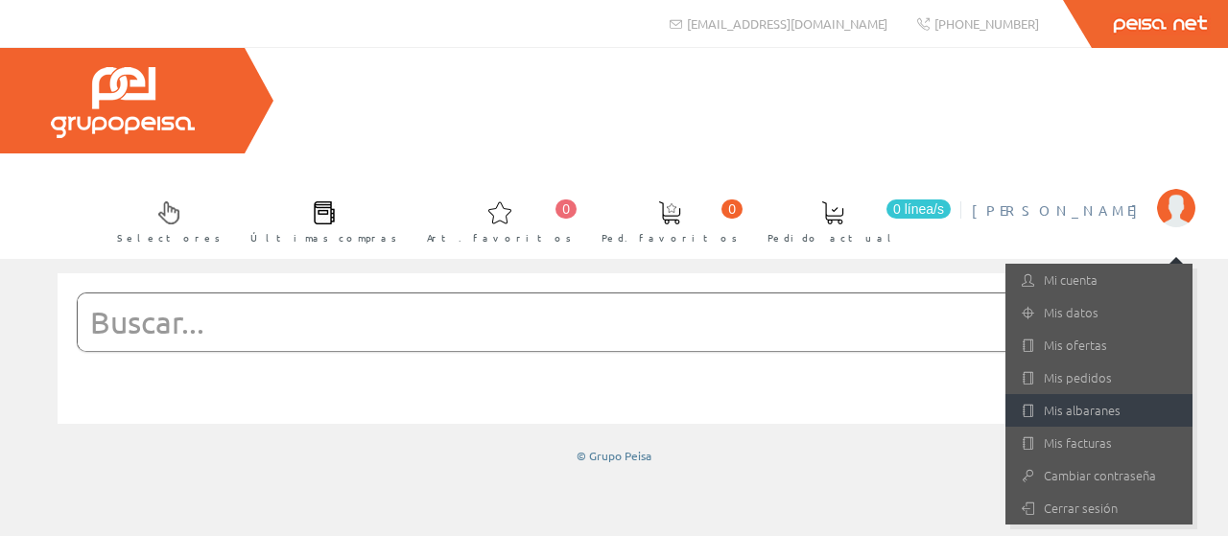
click at [1075, 394] on link "Mis albaranes" at bounding box center [1099, 410] width 187 height 33
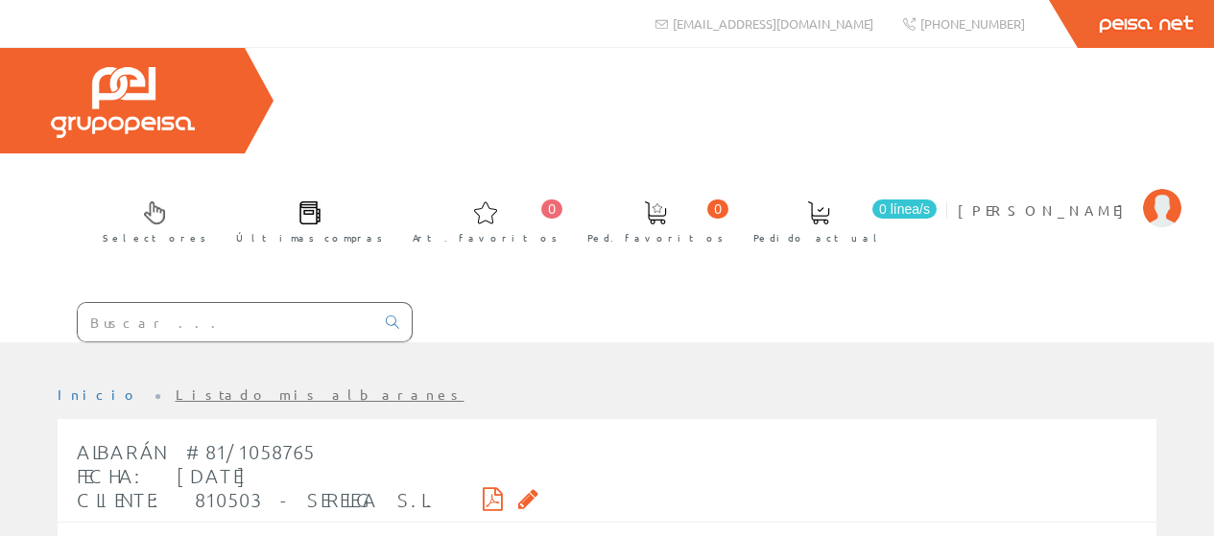
scroll to position [93, 0]
